Goal: Use online tool/utility: Utilize a website feature to perform a specific function

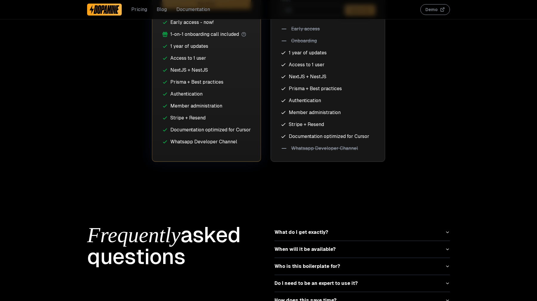
scroll to position [2676, 0]
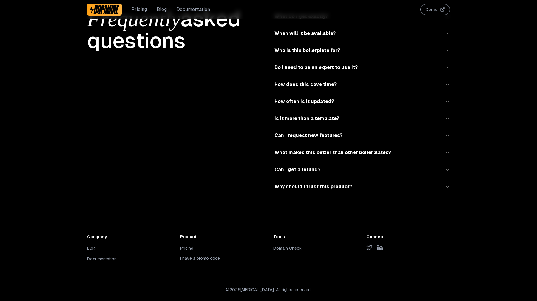
click at [283, 246] on div "Tools Domain Check" at bounding box center [315, 248] width 84 height 29
click at [283, 245] on link "Domain Check" at bounding box center [287, 247] width 28 height 5
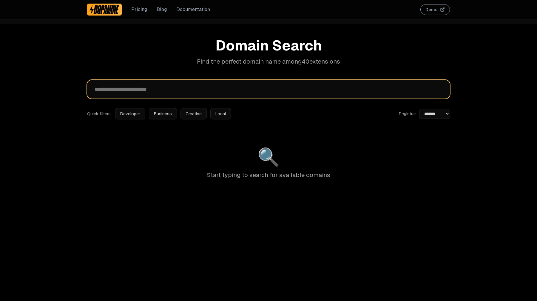
click at [148, 94] on input "text" at bounding box center [268, 89] width 363 height 19
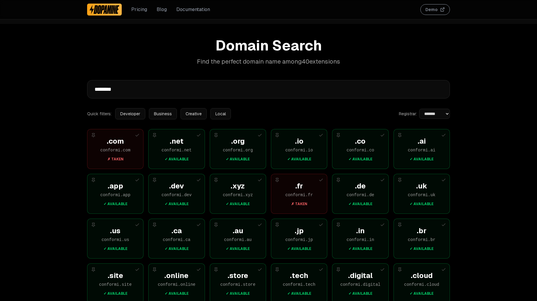
click at [158, 114] on button "Business" at bounding box center [163, 113] width 28 height 11
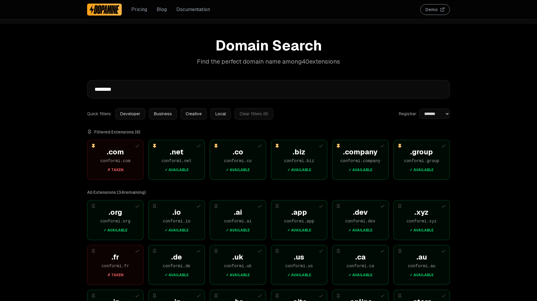
click at [158, 114] on button "Business" at bounding box center [163, 113] width 28 height 11
click at [257, 114] on button "Clear filters ( 6 )" at bounding box center [254, 113] width 39 height 11
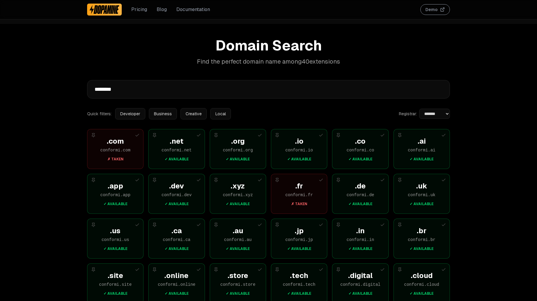
click at [448, 135] on button "Add to selection" at bounding box center [443, 135] width 7 height 7
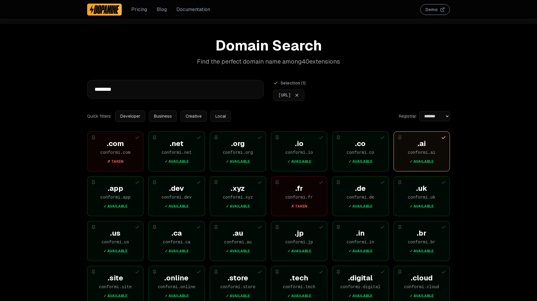
click at [321, 137] on icon "Add to selection" at bounding box center [321, 137] width 5 height 5
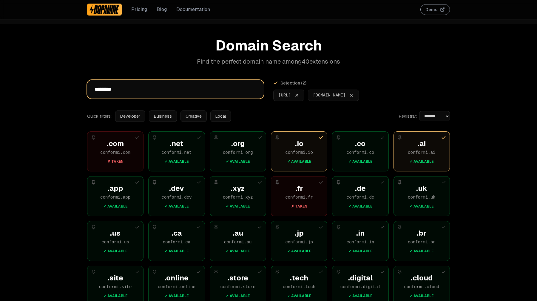
click at [193, 91] on input "********" at bounding box center [175, 89] width 177 height 19
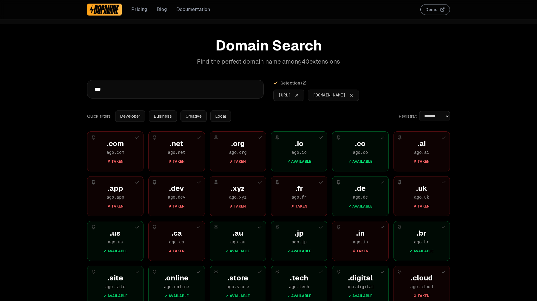
click at [305, 162] on div "✓ Available" at bounding box center [299, 161] width 41 height 5
click at [117, 94] on input "***" at bounding box center [175, 89] width 177 height 19
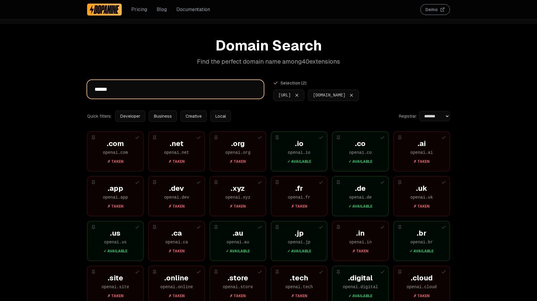
type input "******"
click at [302, 151] on div "openai . io" at bounding box center [299, 153] width 41 height 6
click at [362, 149] on div ". co openai . co ✓ Available" at bounding box center [360, 151] width 41 height 25
click at [366, 204] on div "✓ Available" at bounding box center [360, 206] width 41 height 5
click at [297, 234] on div ". jp" at bounding box center [299, 233] width 41 height 10
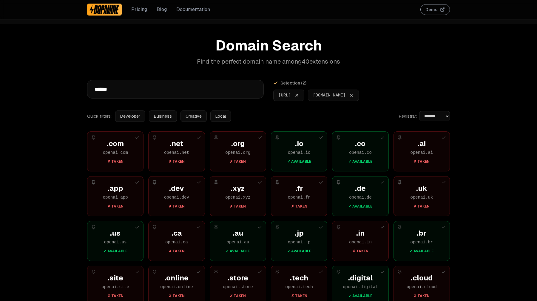
click at [222, 246] on div ". au openai . au ✓ Available" at bounding box center [237, 240] width 41 height 25
click at [129, 243] on div "openai . us" at bounding box center [115, 242] width 41 height 6
click at [429, 234] on div ". br" at bounding box center [421, 233] width 41 height 10
click at [85, 56] on div "**********" at bounding box center [269, 239] width 382 height 402
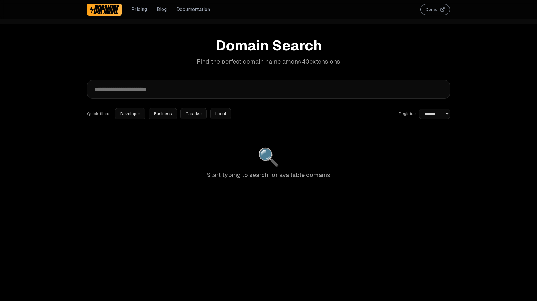
click at [137, 187] on div "🔍 Start typing to search for available domains" at bounding box center [268, 163] width 363 height 69
click at [198, 191] on div "🔍 Start typing to search for available domains" at bounding box center [268, 163] width 363 height 69
click at [371, 225] on div "**********" at bounding box center [268, 174] width 537 height 301
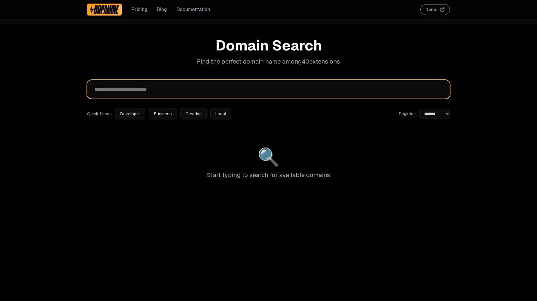
click at [219, 93] on input "text" at bounding box center [268, 89] width 363 height 19
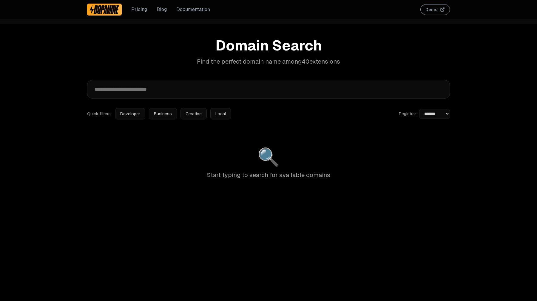
click at [134, 113] on button "Developer" at bounding box center [130, 113] width 30 height 11
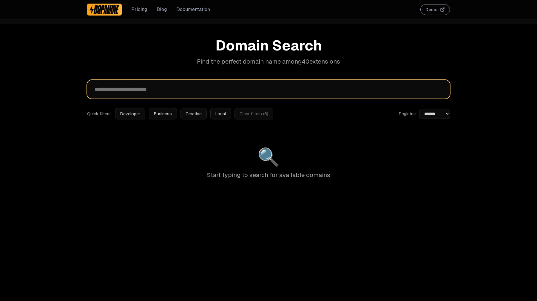
click at [136, 90] on input "text" at bounding box center [268, 89] width 363 height 19
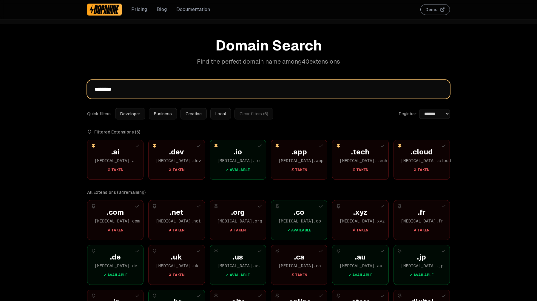
type input "********"
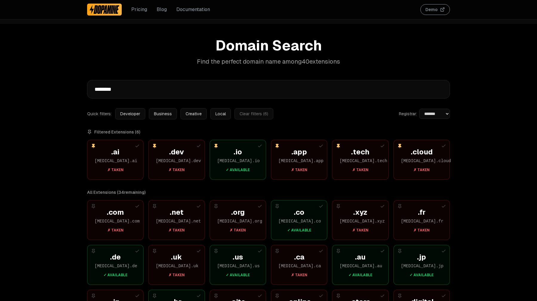
click at [135, 115] on button "Developer" at bounding box center [130, 113] width 30 height 11
click at [59, 107] on div "**********" at bounding box center [268, 254] width 537 height 460
click at [215, 146] on icon "Unpin extension" at bounding box center [216, 145] width 3 height 3
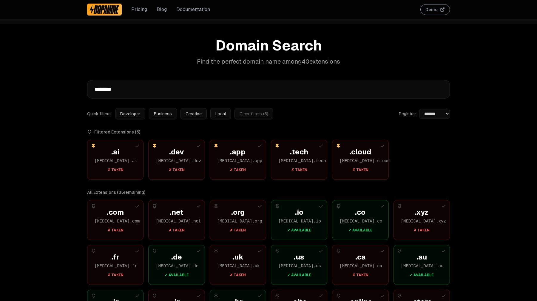
click at [137, 146] on icon "Add to selection" at bounding box center [137, 146] width 5 height 5
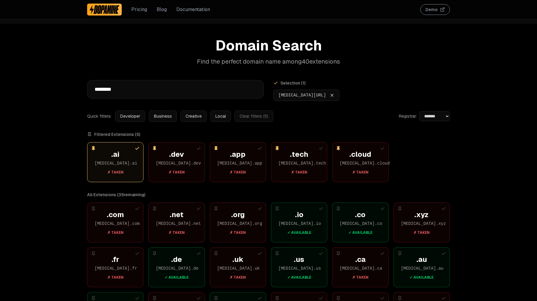
click at [199, 150] on icon "Add to selection" at bounding box center [198, 148] width 5 height 5
click at [241, 47] on h1 "Domain Search" at bounding box center [268, 45] width 363 height 14
click at [105, 8] on img at bounding box center [105, 10] width 30 height 10
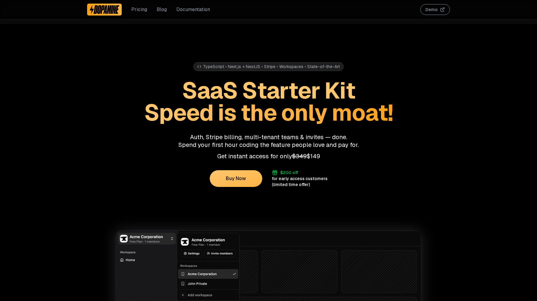
click at [256, 111] on span "Speed is the only moat!" at bounding box center [268, 112] width 249 height 29
